Goal: Task Accomplishment & Management: Manage account settings

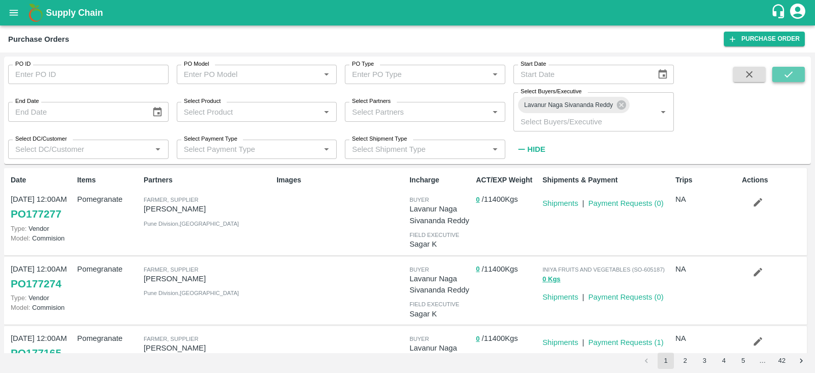
click at [787, 75] on icon "submit" at bounding box center [787, 74] width 11 height 11
click at [789, 79] on icon "submit" at bounding box center [787, 74] width 11 height 11
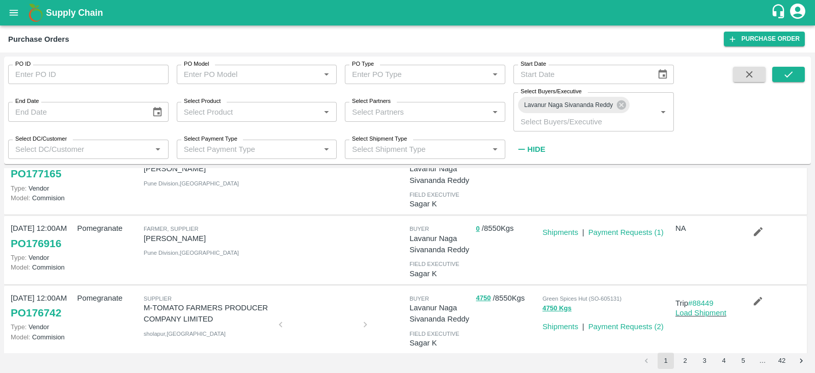
scroll to position [172, 0]
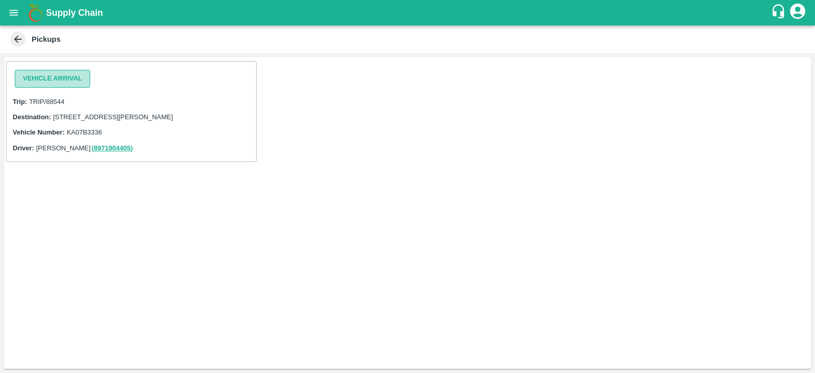
click at [71, 85] on button "Vehicle Arrival" at bounding box center [52, 79] width 75 height 18
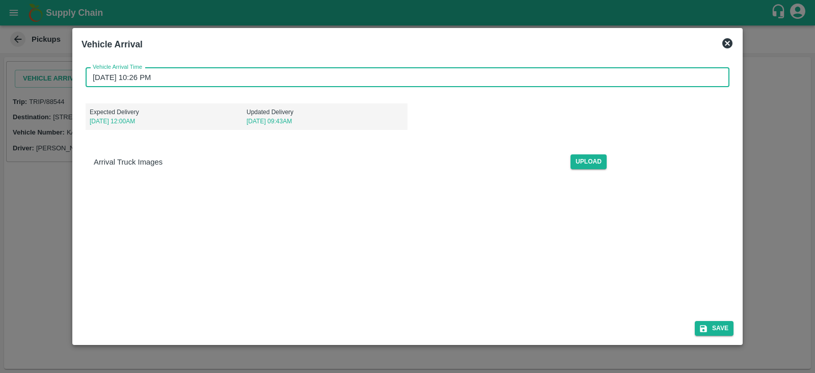
click at [243, 76] on input "18/09/2025 10:26 PM" at bounding box center [404, 77] width 636 height 19
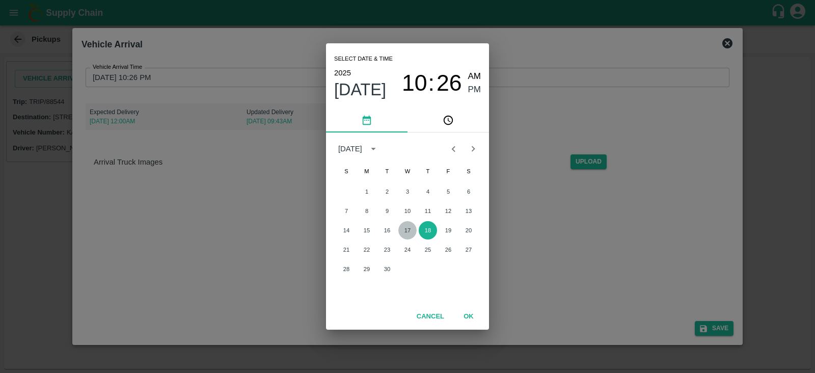
click at [404, 228] on button "17" at bounding box center [407, 230] width 18 height 18
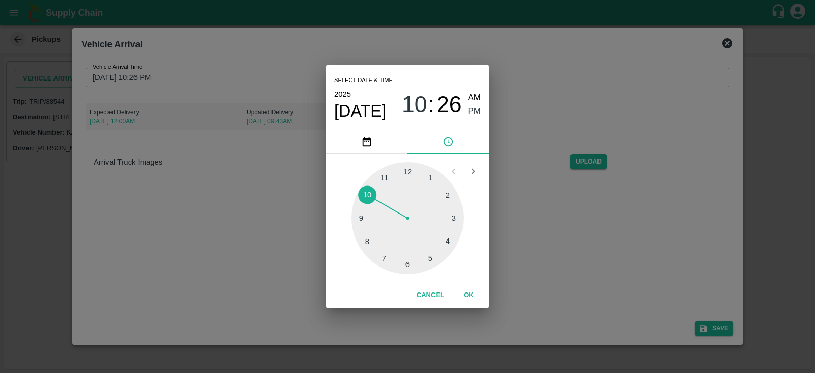
click at [432, 176] on div at bounding box center [407, 218] width 112 height 112
type input "17/09/2025 01:26 PM"
click at [471, 112] on span "PM" at bounding box center [474, 111] width 13 height 14
click at [476, 297] on button "OK" at bounding box center [468, 295] width 33 height 18
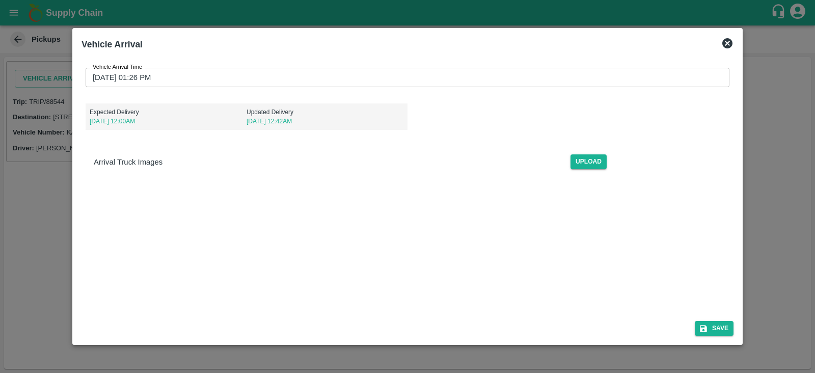
click at [709, 319] on div "Save" at bounding box center [407, 326] width 660 height 27
click at [717, 329] on button "Save" at bounding box center [713, 328] width 39 height 15
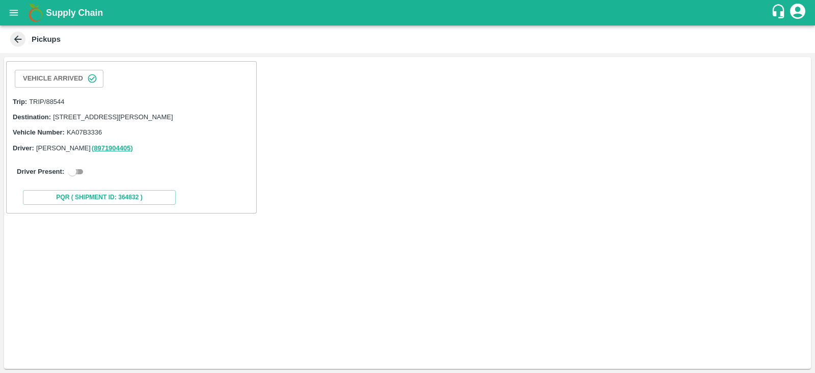
click at [81, 178] on input "checkbox" at bounding box center [72, 171] width 37 height 12
checkbox input "true"
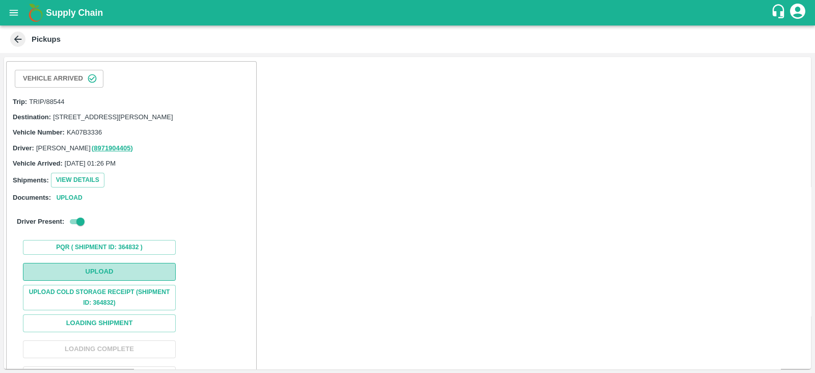
click at [148, 274] on button "Upload" at bounding box center [99, 272] width 153 height 18
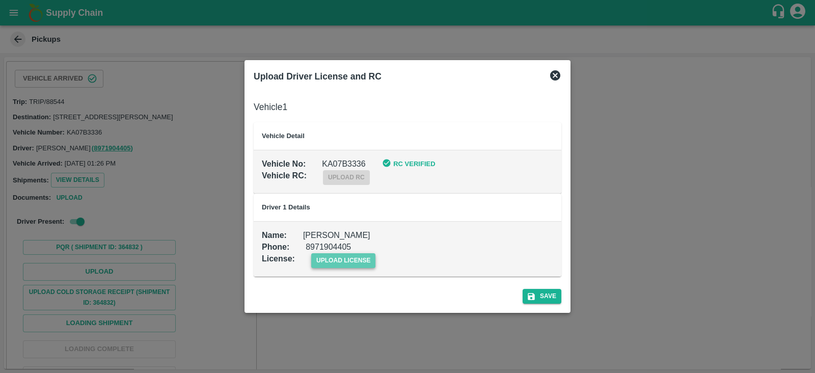
click at [326, 255] on span "upload license" at bounding box center [343, 260] width 65 height 15
click at [0, 0] on input "upload license" at bounding box center [0, 0] width 0 height 0
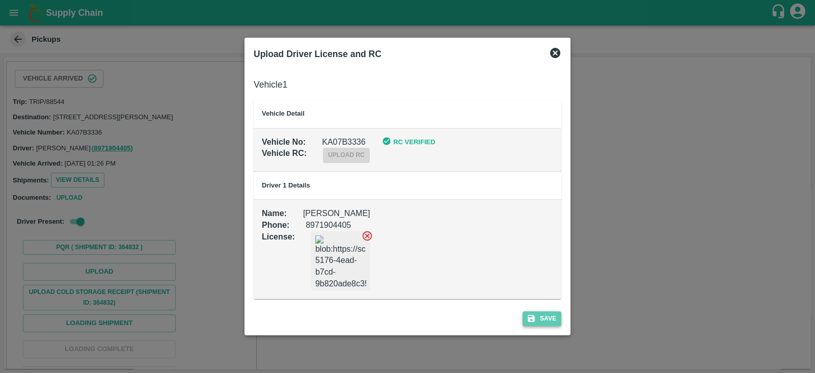
click at [547, 314] on button "Save" at bounding box center [541, 318] width 39 height 15
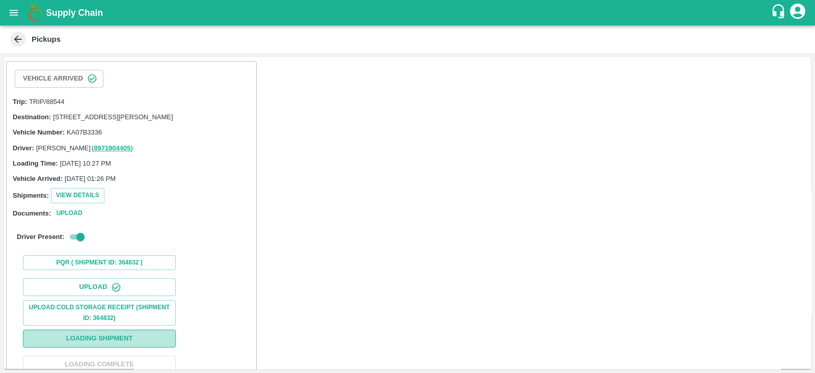
click at [119, 347] on button "Loading Shipment" at bounding box center [99, 338] width 153 height 18
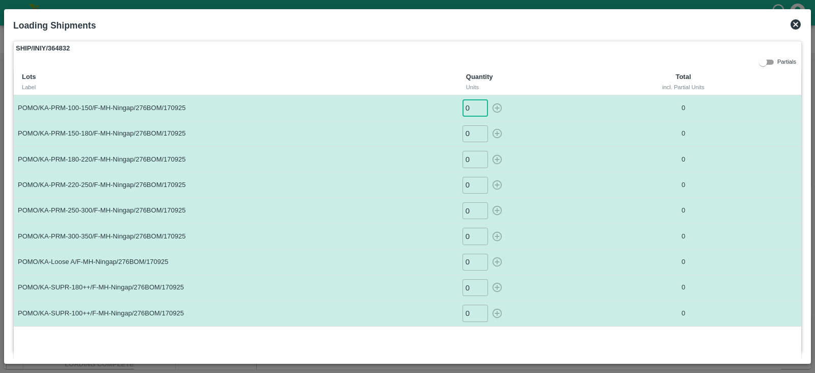
click at [471, 110] on input "0" at bounding box center [474, 107] width 25 height 17
type input "14"
type input "24"
type input "41"
type input "35"
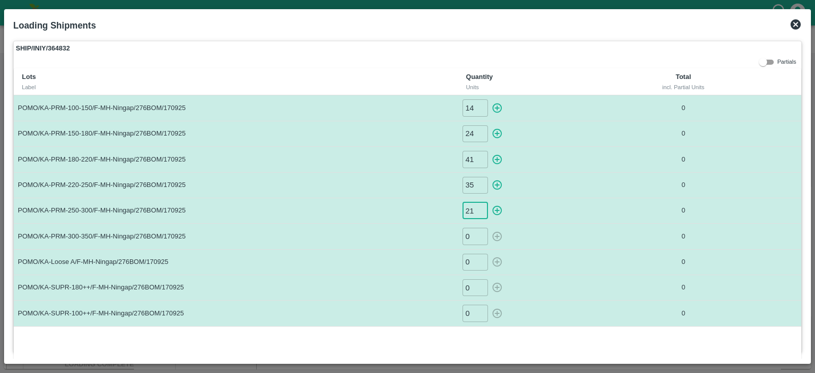
type input "21"
type input "14"
type input "2"
type input "34"
type input "7"
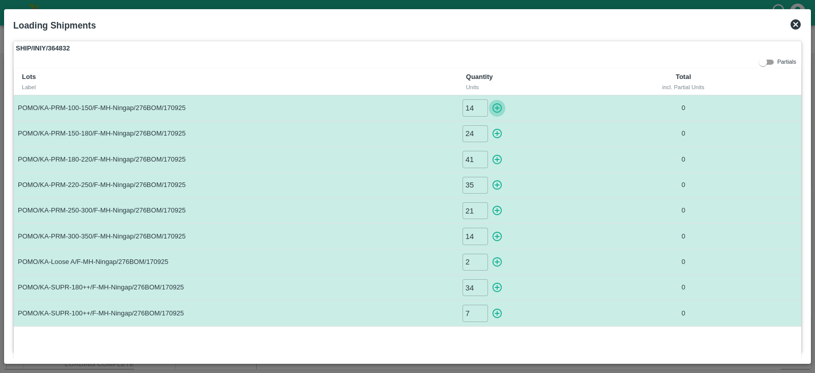
click at [498, 110] on icon "button" at bounding box center [496, 107] width 11 height 11
type input "0"
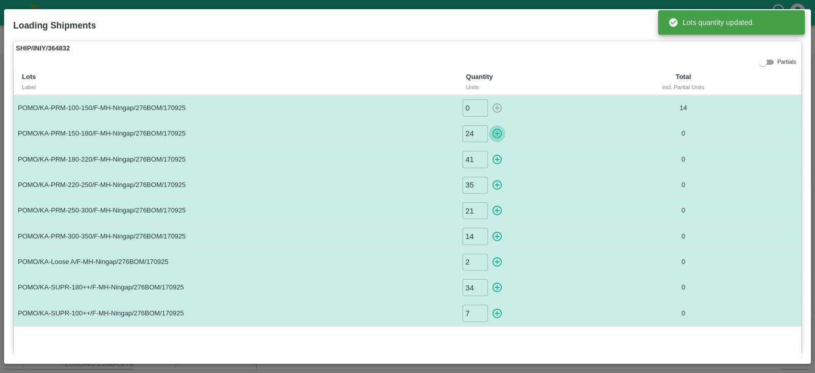
click at [496, 136] on icon "button" at bounding box center [496, 133] width 11 height 11
type input "0"
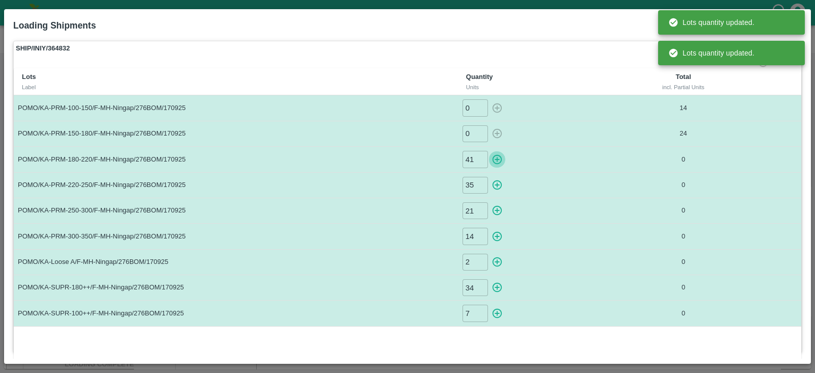
click at [496, 165] on button "button" at bounding box center [497, 159] width 16 height 17
type input "0"
click at [496, 184] on icon "button" at bounding box center [497, 185] width 10 height 10
type input "0"
click at [497, 217] on button "button" at bounding box center [497, 210] width 16 height 17
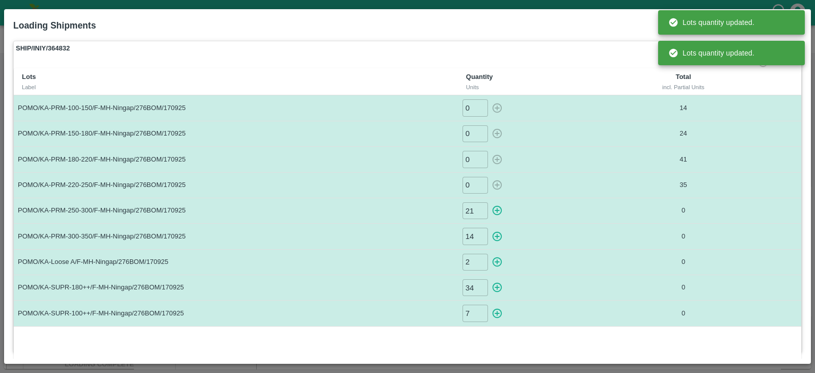
type input "0"
click at [498, 236] on icon "button" at bounding box center [496, 236] width 11 height 11
type input "0"
click at [499, 261] on icon "button" at bounding box center [496, 261] width 11 height 11
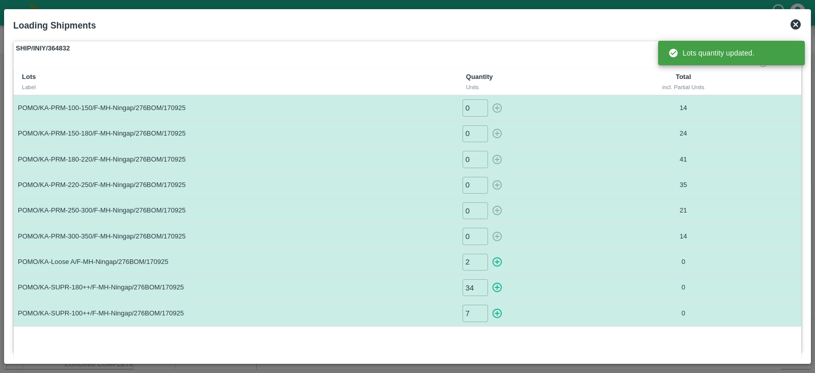
type input "0"
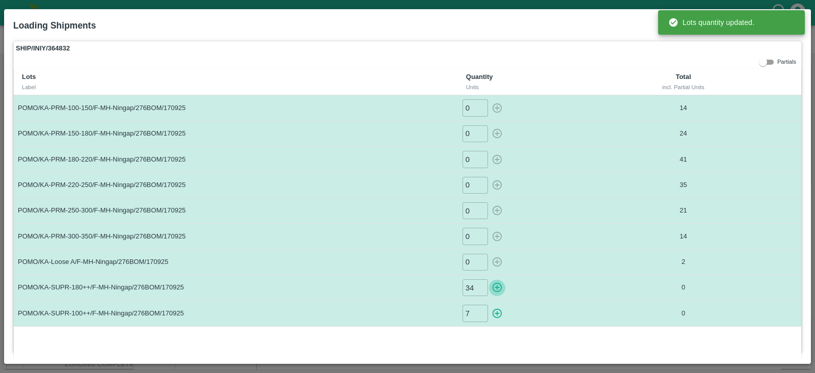
click at [500, 284] on icon "button" at bounding box center [496, 287] width 11 height 11
type input "0"
click at [494, 313] on icon "button" at bounding box center [496, 312] width 11 height 11
type input "0"
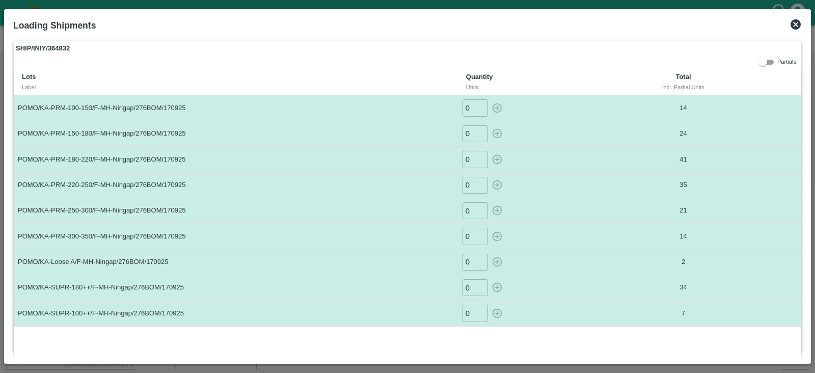
click at [791, 20] on icon at bounding box center [795, 24] width 12 height 12
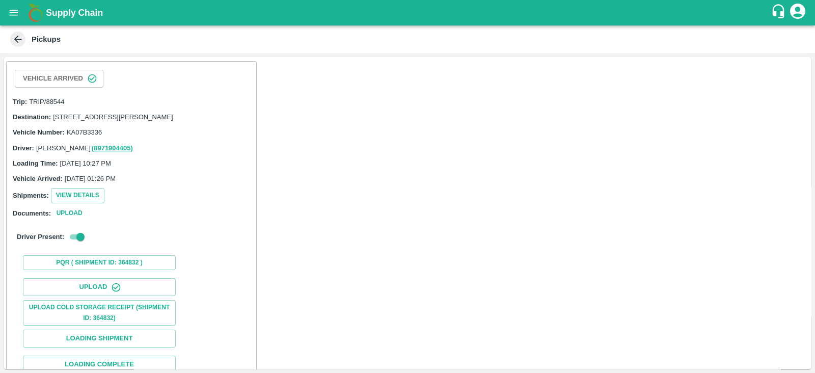
scroll to position [104, 0]
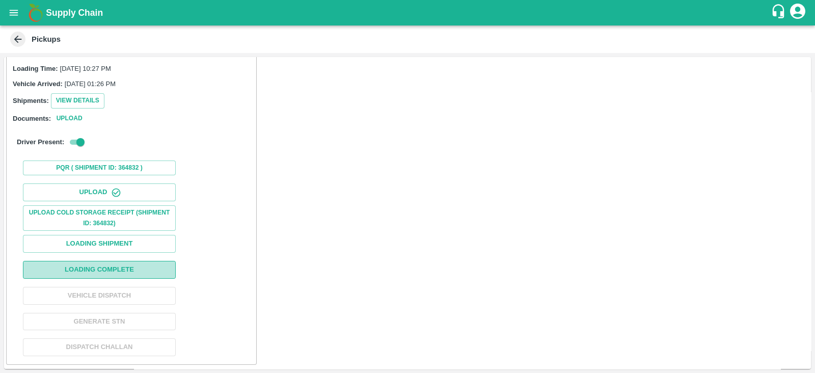
click at [160, 263] on button "Loading Complete" at bounding box center [99, 270] width 153 height 18
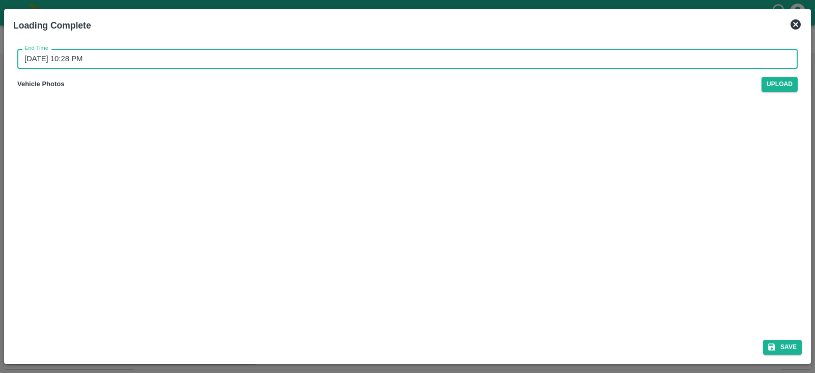
click at [110, 60] on input "18/09/2025 10:28 PM" at bounding box center [403, 58] width 773 height 19
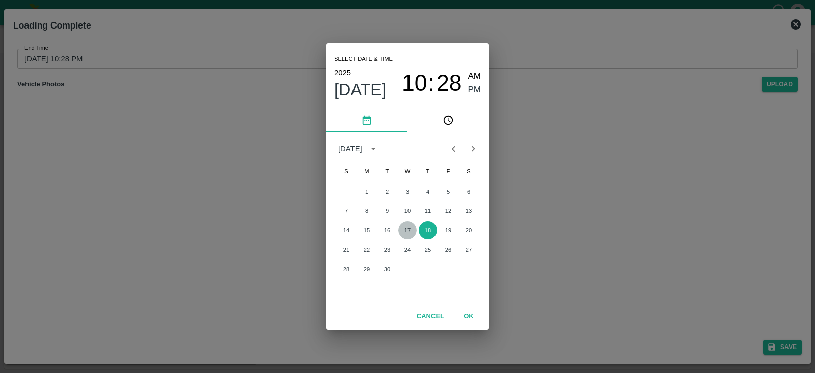
click at [407, 228] on button "17" at bounding box center [407, 230] width 18 height 18
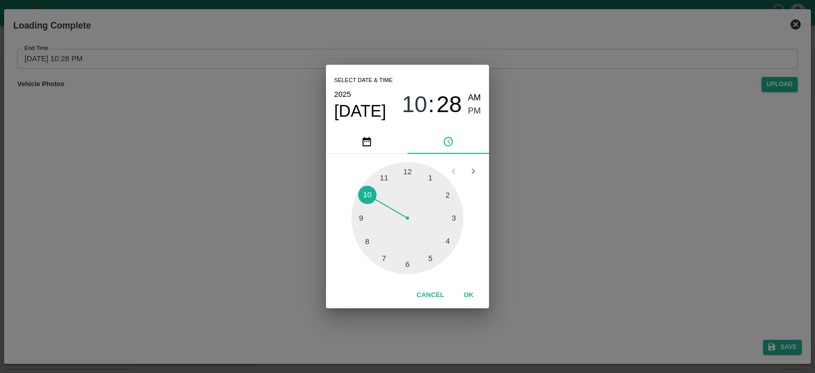
click at [428, 259] on div at bounding box center [407, 218] width 112 height 112
click at [471, 110] on span "PM" at bounding box center [474, 111] width 13 height 14
click at [468, 293] on button "OK" at bounding box center [468, 295] width 33 height 18
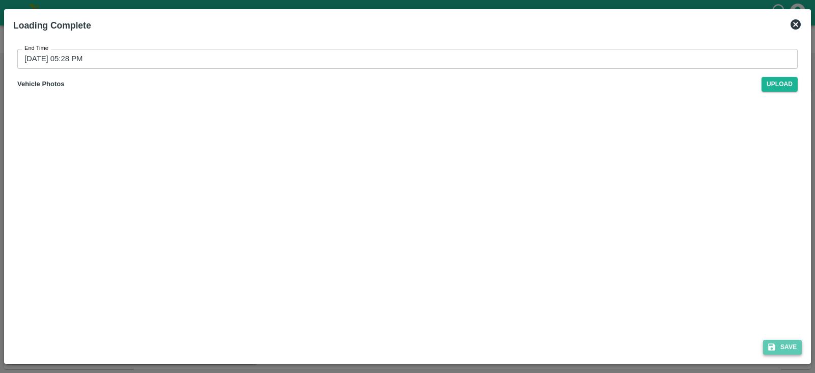
click at [779, 349] on button "Save" at bounding box center [782, 347] width 39 height 15
type input "18/09/2025 10:29 PM"
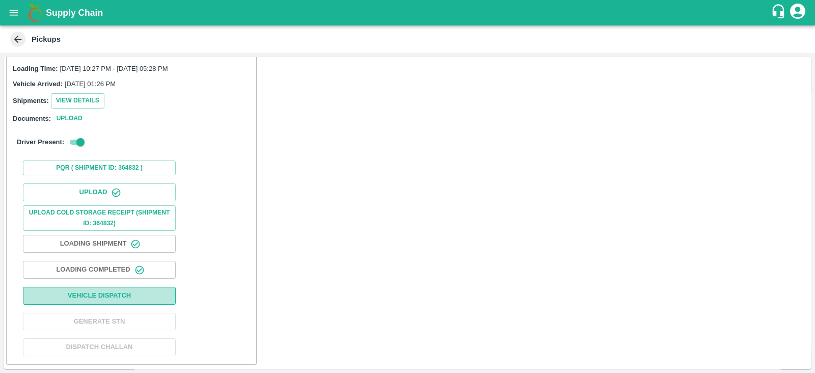
click at [173, 294] on button "Vehicle Dispatch" at bounding box center [99, 296] width 153 height 18
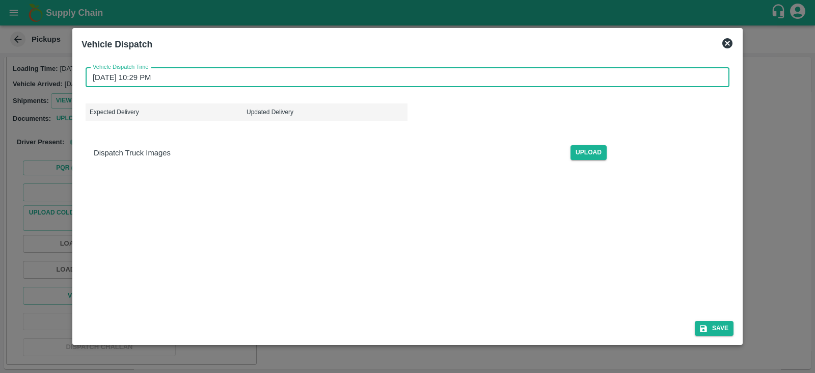
click at [165, 82] on input "18/09/2025 10:29 PM" at bounding box center [404, 77] width 636 height 19
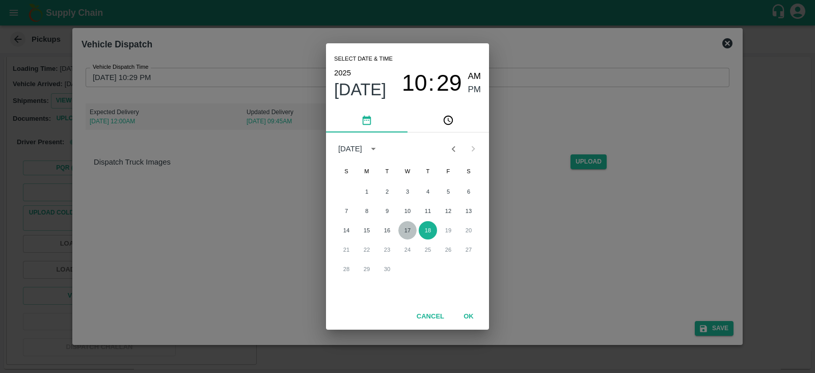
click at [403, 227] on button "17" at bounding box center [407, 230] width 18 height 18
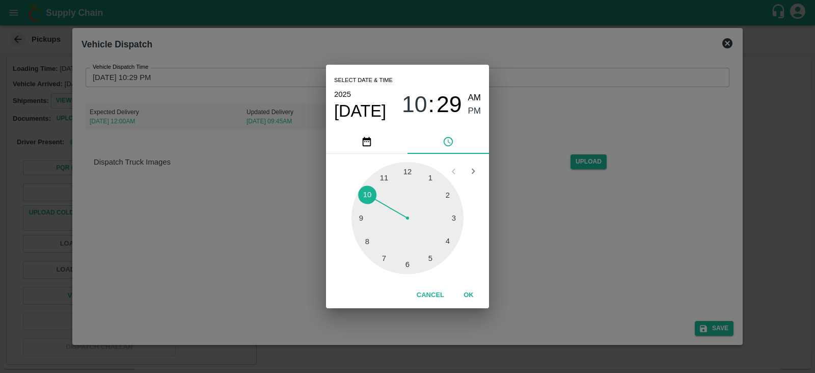
click at [434, 258] on div at bounding box center [407, 218] width 112 height 112
type input "17/09/2025 05:29 PM"
click at [471, 111] on span "PM" at bounding box center [474, 111] width 13 height 14
click at [470, 294] on button "OK" at bounding box center [468, 295] width 33 height 18
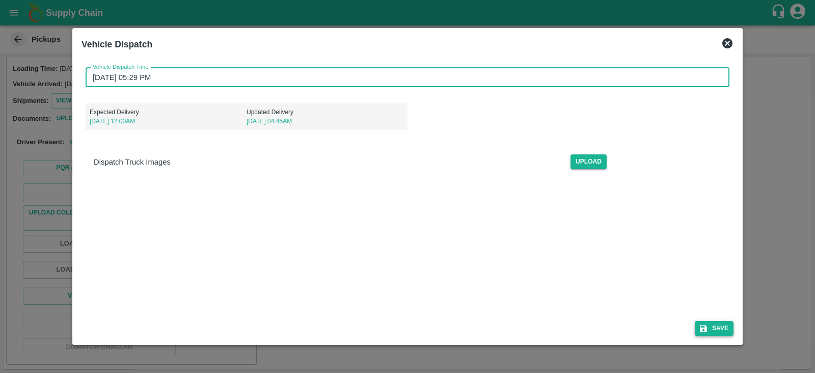
click at [709, 327] on button "Save" at bounding box center [713, 328] width 39 height 15
